Goal: Check status: Check status

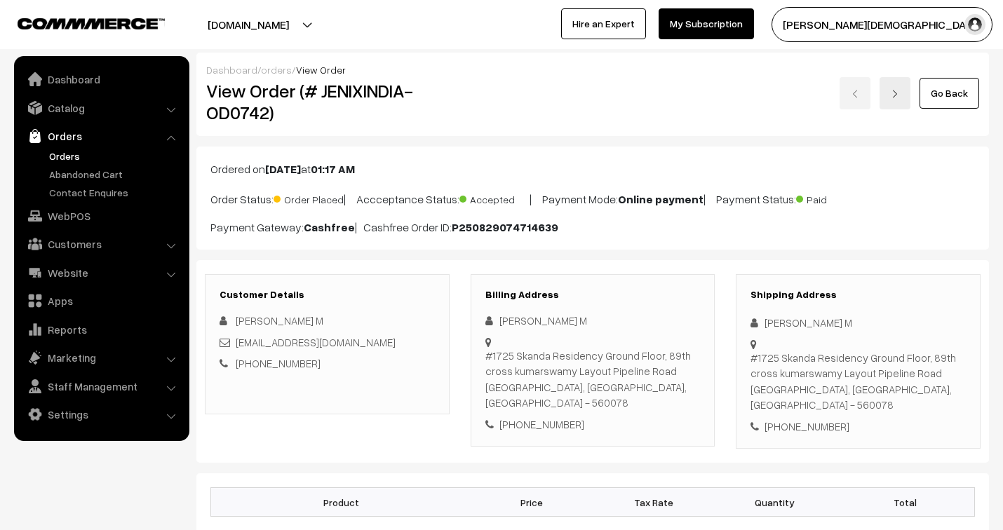
click at [274, 68] on link "orders" at bounding box center [276, 70] width 31 height 12
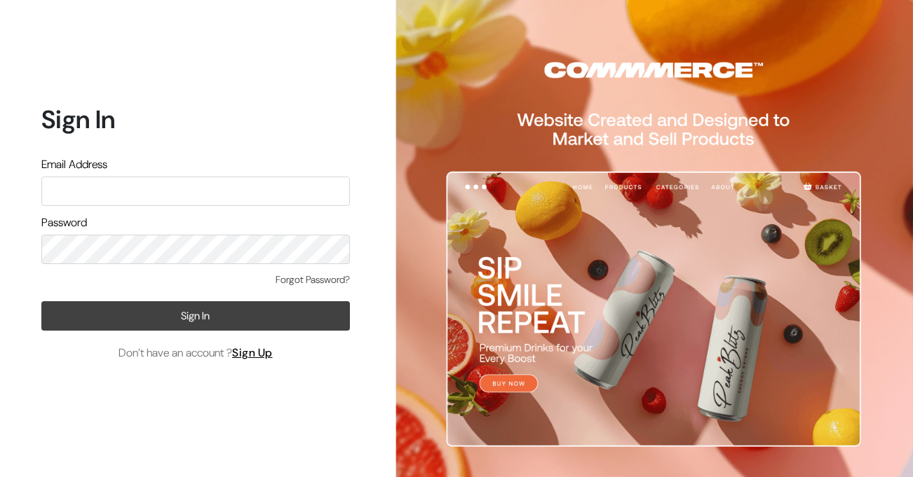
type input "jenixjain@gmail.com"
click at [196, 317] on button "Sign In" at bounding box center [195, 315] width 308 height 29
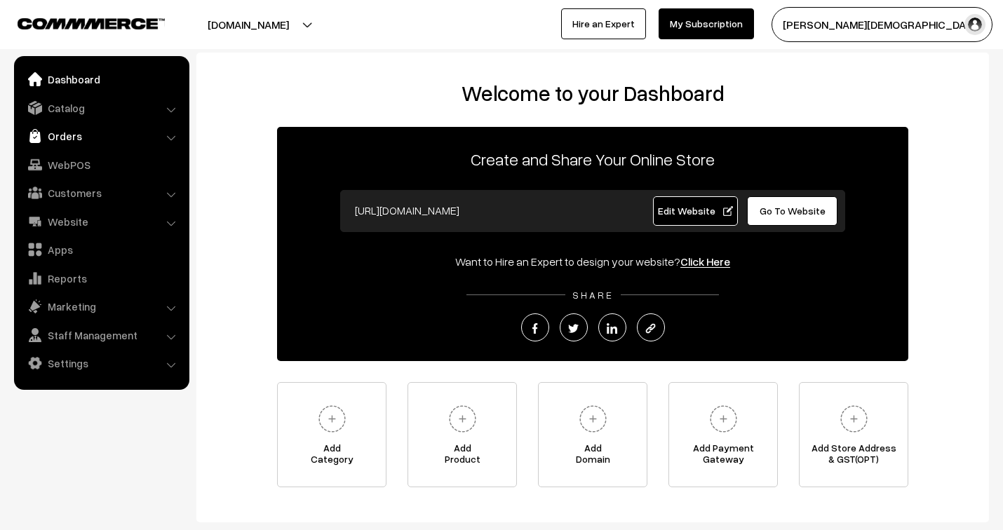
click at [76, 131] on link "Orders" at bounding box center [101, 135] width 167 height 25
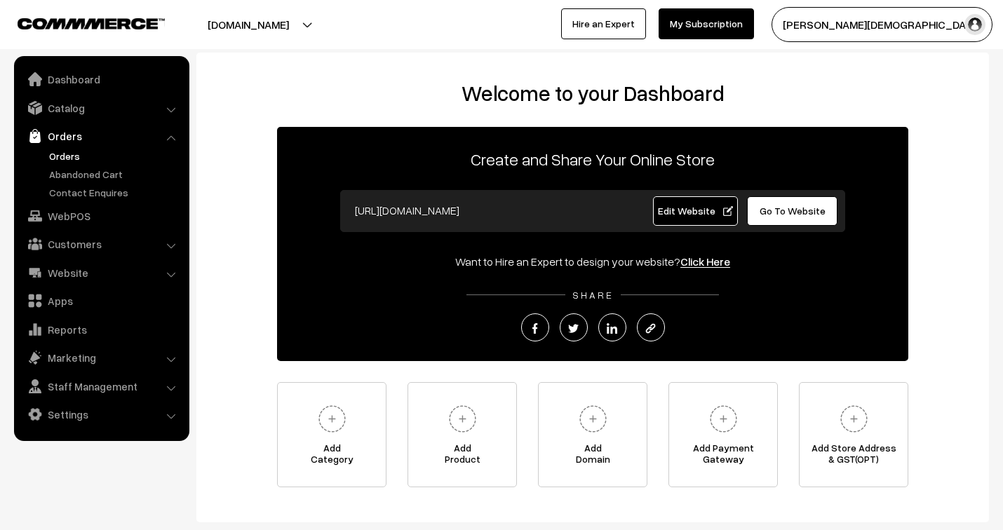
click at [65, 155] on link "Orders" at bounding box center [115, 156] width 139 height 15
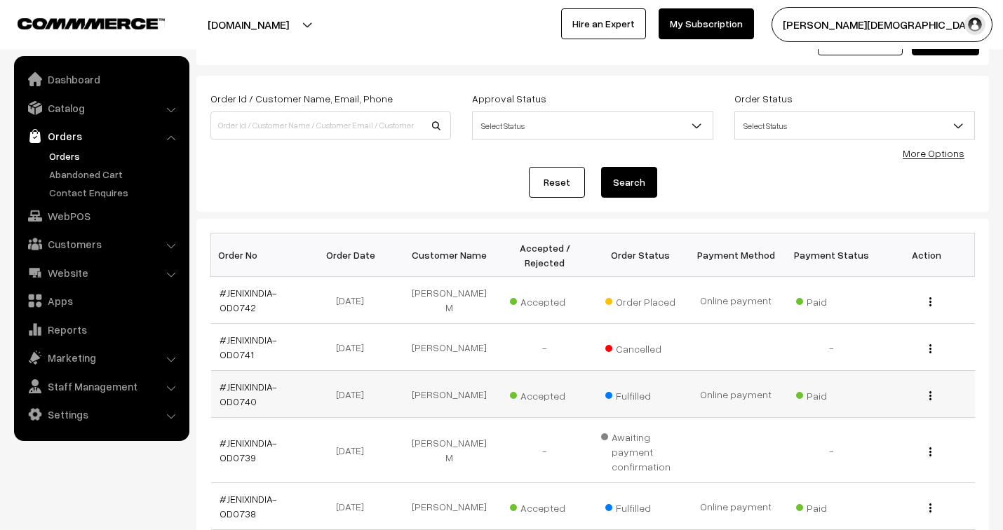
scroll to position [156, 0]
